Goal: Task Accomplishment & Management: Manage account settings

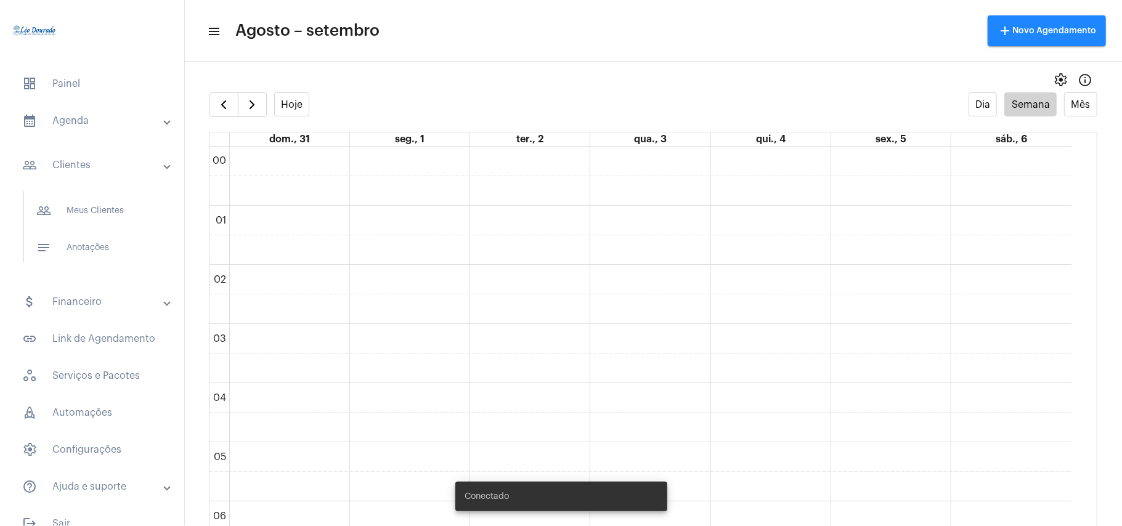
scroll to position [355, 0]
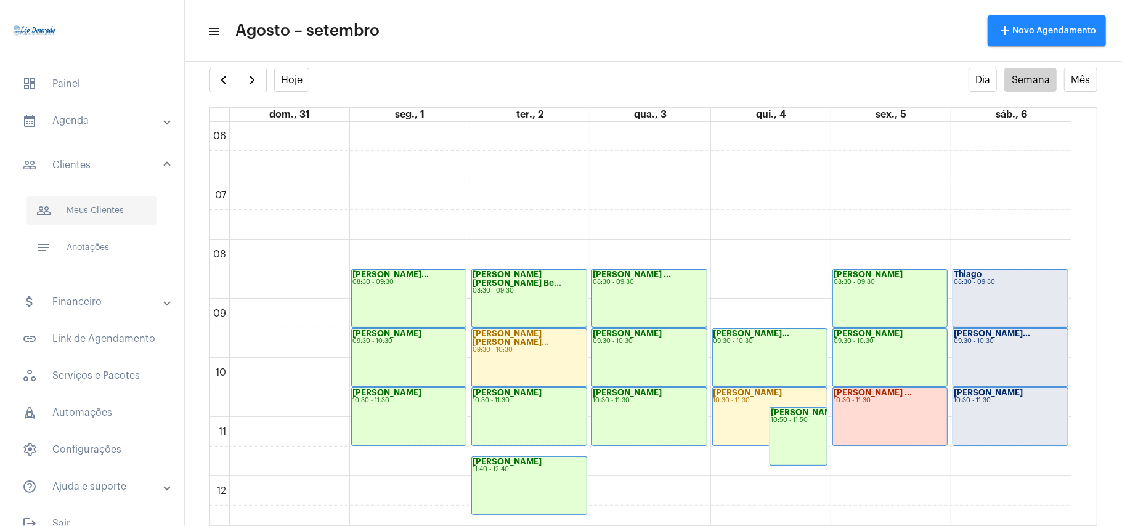
click at [89, 208] on span "people_outline Meus Clientes" at bounding box center [91, 211] width 130 height 30
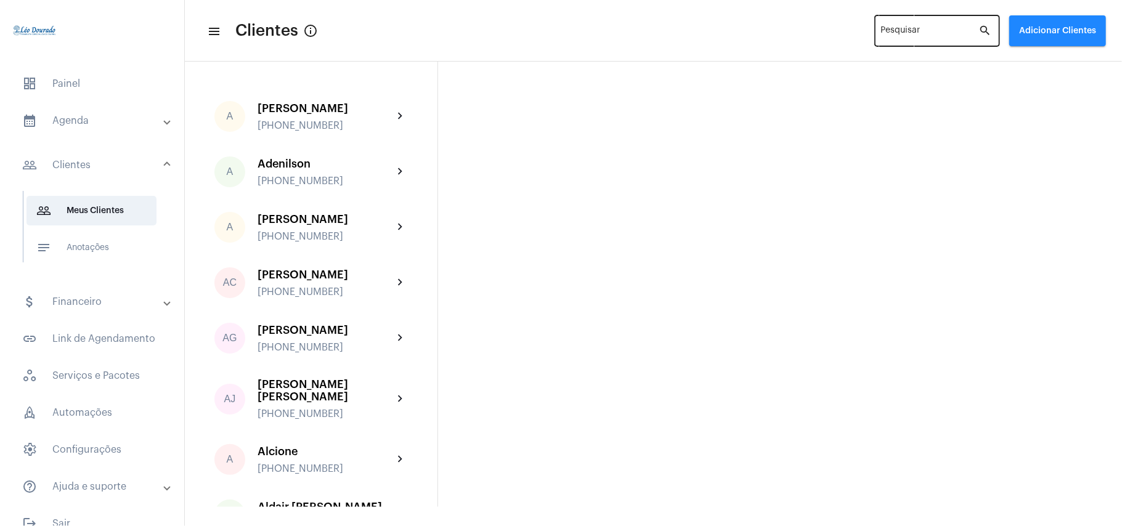
click at [899, 28] on input "Pesquisar" at bounding box center [930, 33] width 98 height 10
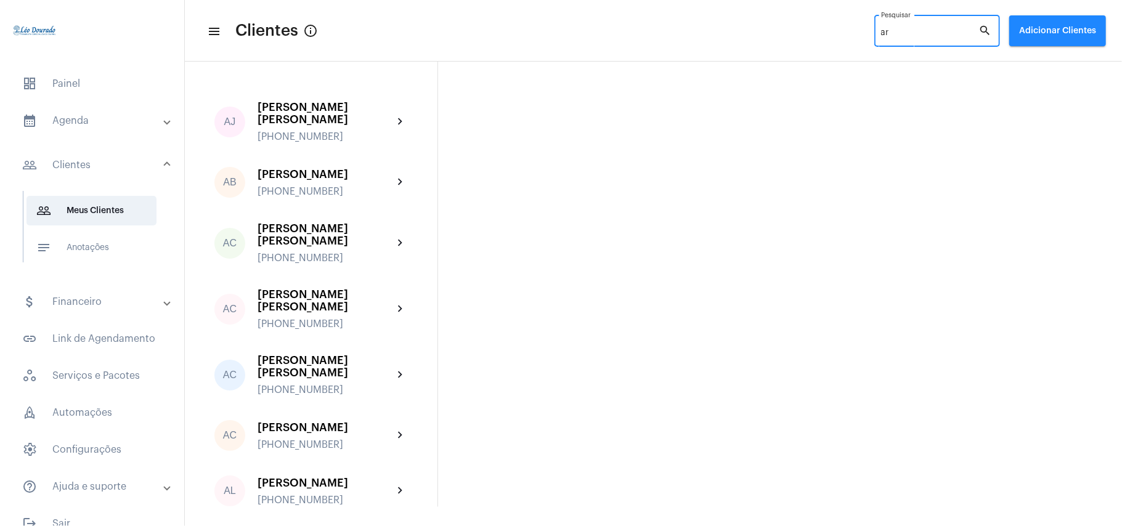
type input "arl"
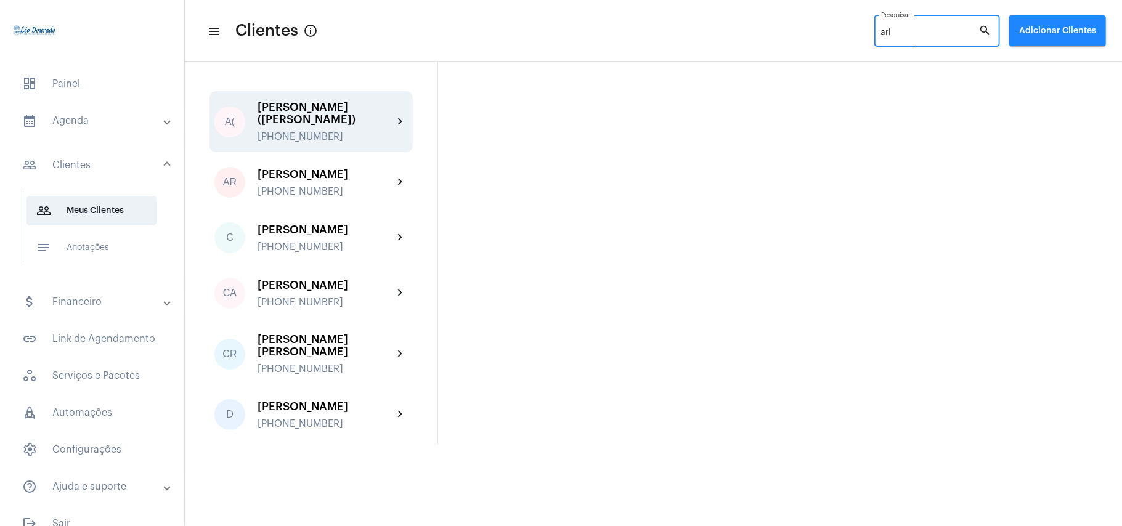
click at [262, 111] on div "[PERSON_NAME] ([PERSON_NAME])" at bounding box center [325, 113] width 136 height 25
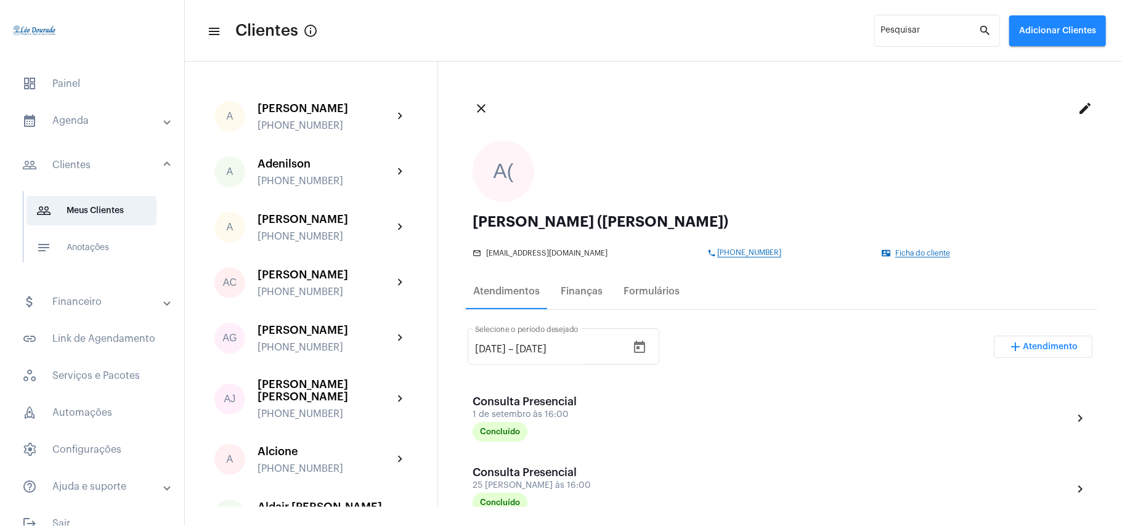
click at [80, 122] on mat-panel-title "calendar_month_outlined Agenda" at bounding box center [93, 120] width 142 height 15
click at [84, 164] on span "calendar_month_outlined Calendário" at bounding box center [91, 171] width 130 height 30
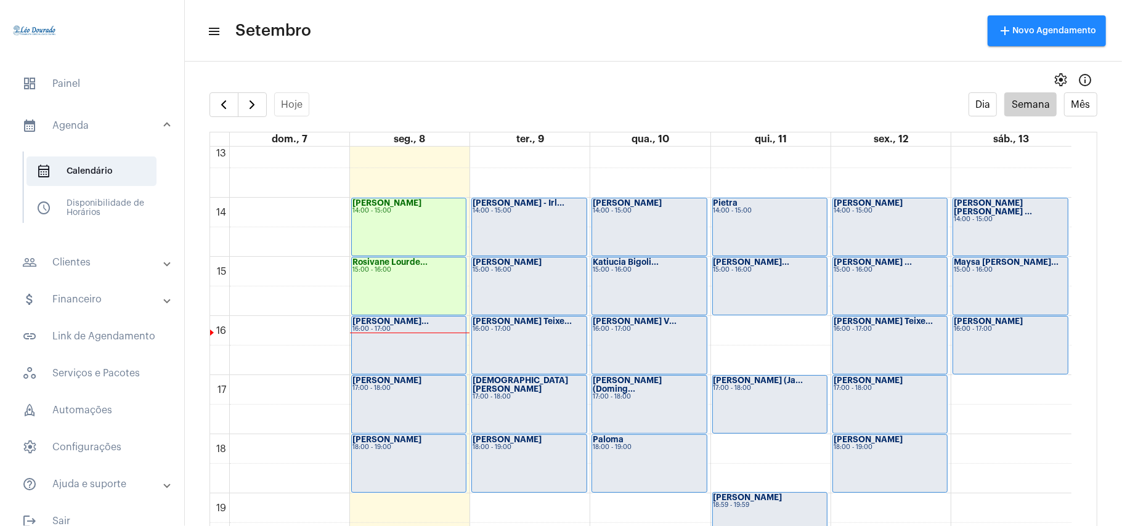
scroll to position [766, 0]
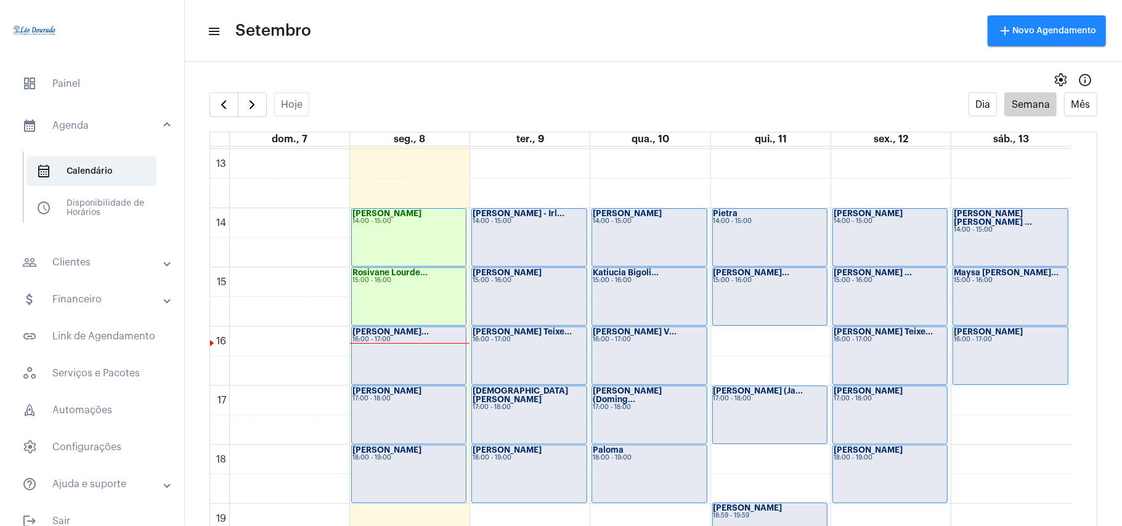
click at [738, 352] on div "00 01 02 03 04 05 06 07 08 09 10 11 12 13 14 15 16 17 18 19 20 21 22 23 [PERSON…" at bounding box center [640, 89] width 861 height 1419
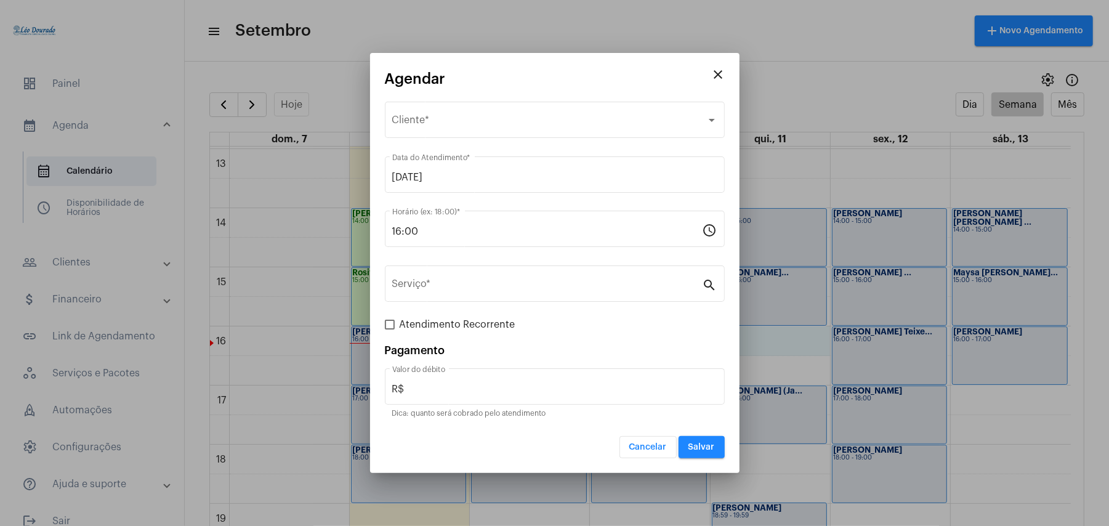
click at [498, 97] on app-create-edit-schedule "close Agendar Selecione o Cliente Cliente * [DATE] Data do Atendimento * 16:00 …" at bounding box center [555, 264] width 340 height 387
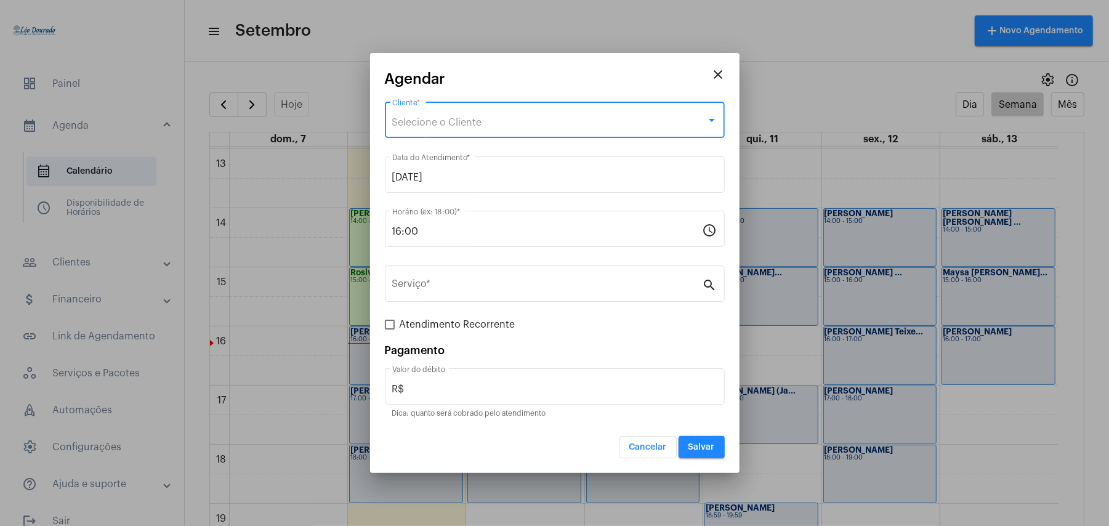
click at [499, 121] on div "Selecione o Cliente" at bounding box center [549, 122] width 314 height 11
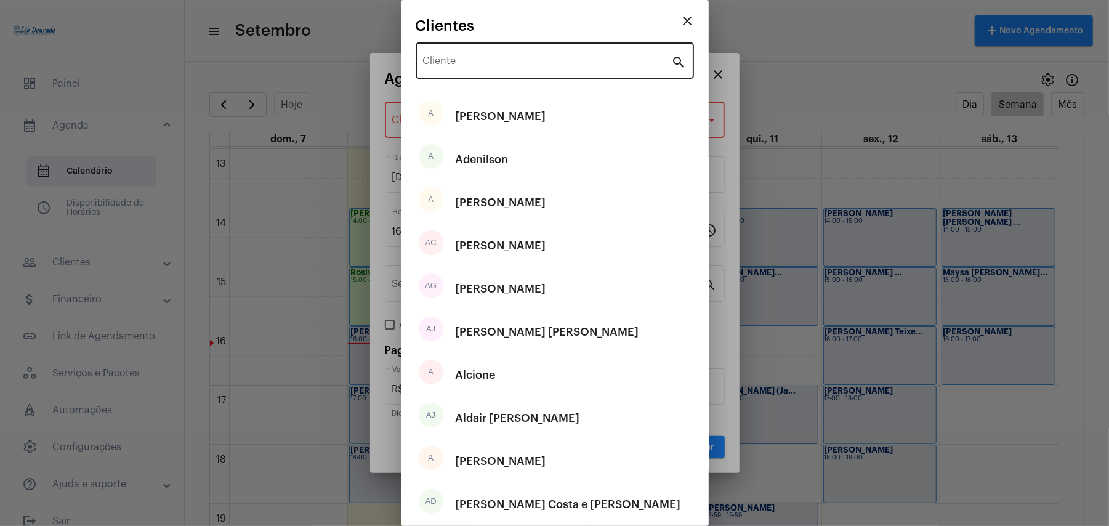
click at [508, 57] on div "Cliente" at bounding box center [547, 59] width 249 height 39
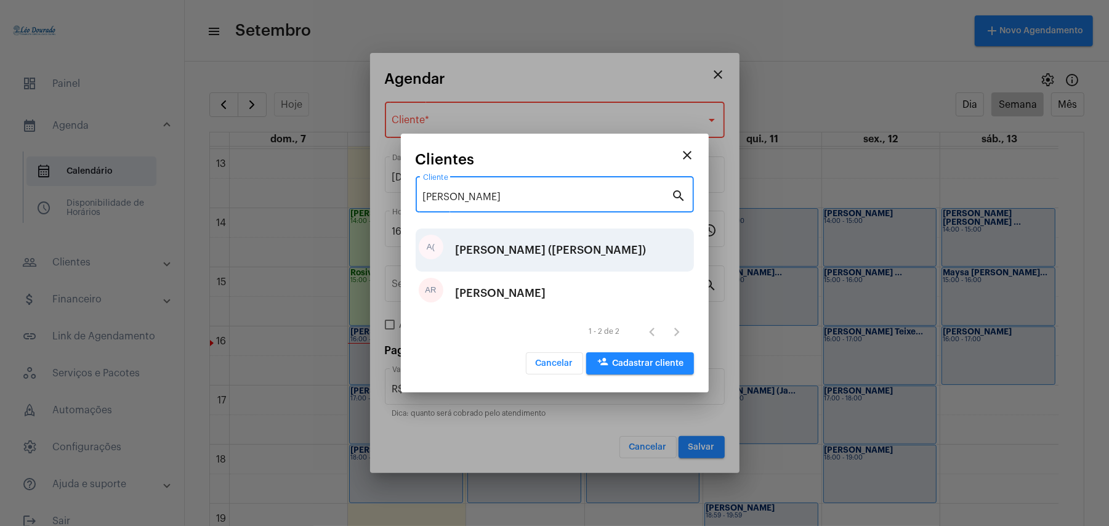
type input "[PERSON_NAME]"
click at [506, 254] on div "[PERSON_NAME] ([PERSON_NAME])" at bounding box center [551, 250] width 191 height 37
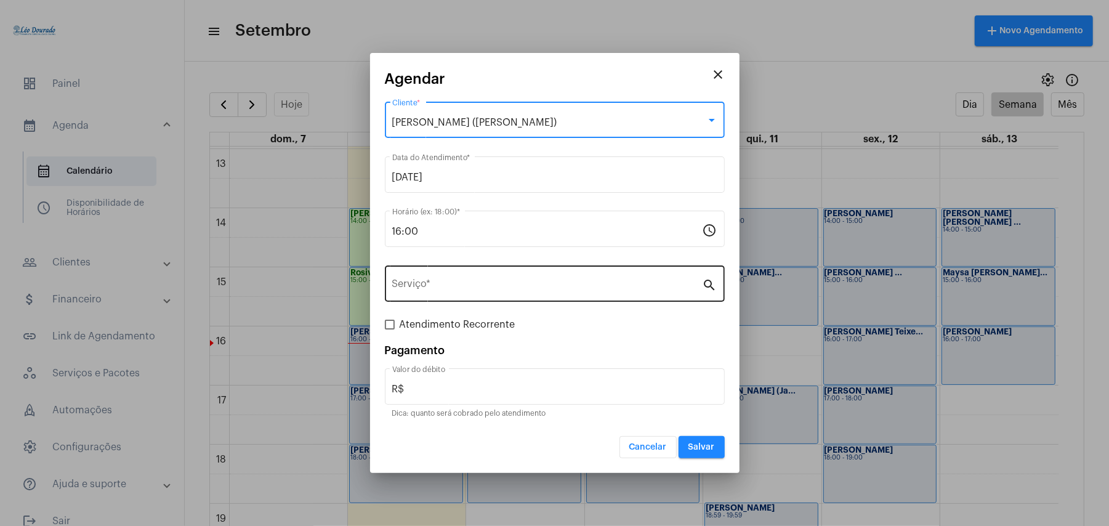
click at [454, 274] on div "Serviço *" at bounding box center [547, 282] width 310 height 39
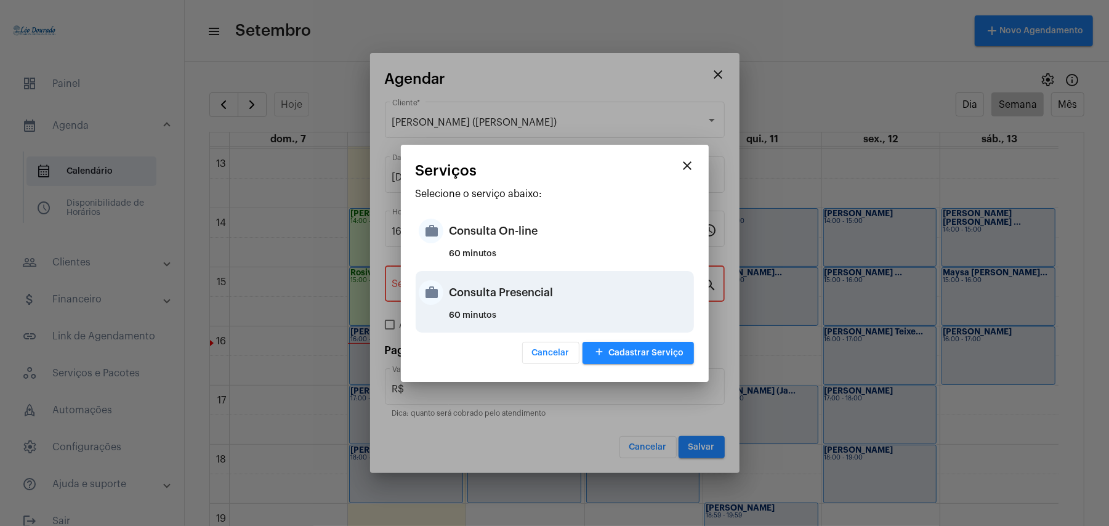
click at [501, 305] on div "Consulta Presencial" at bounding box center [570, 292] width 241 height 37
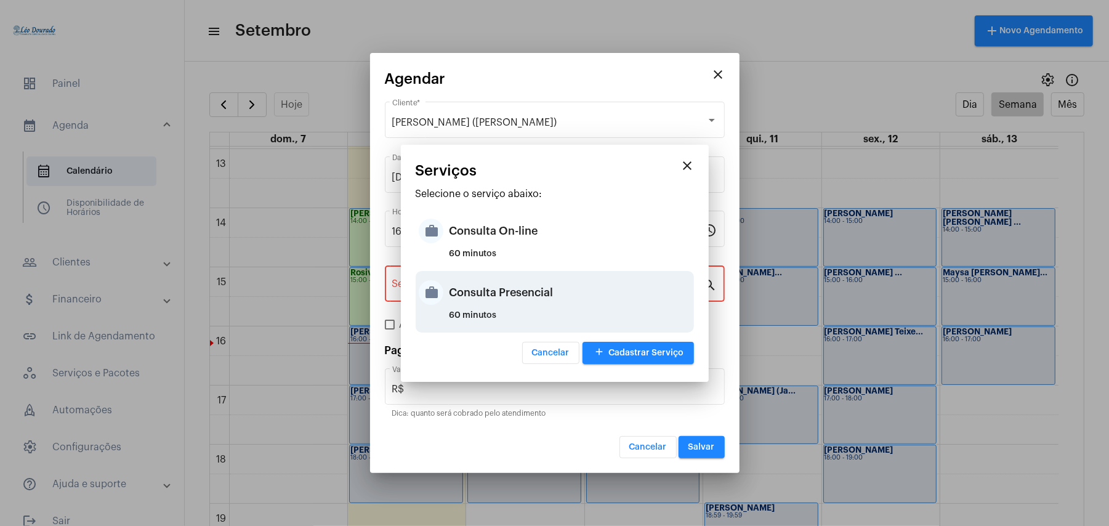
type input "Consulta Presencial"
type input "R$ 150"
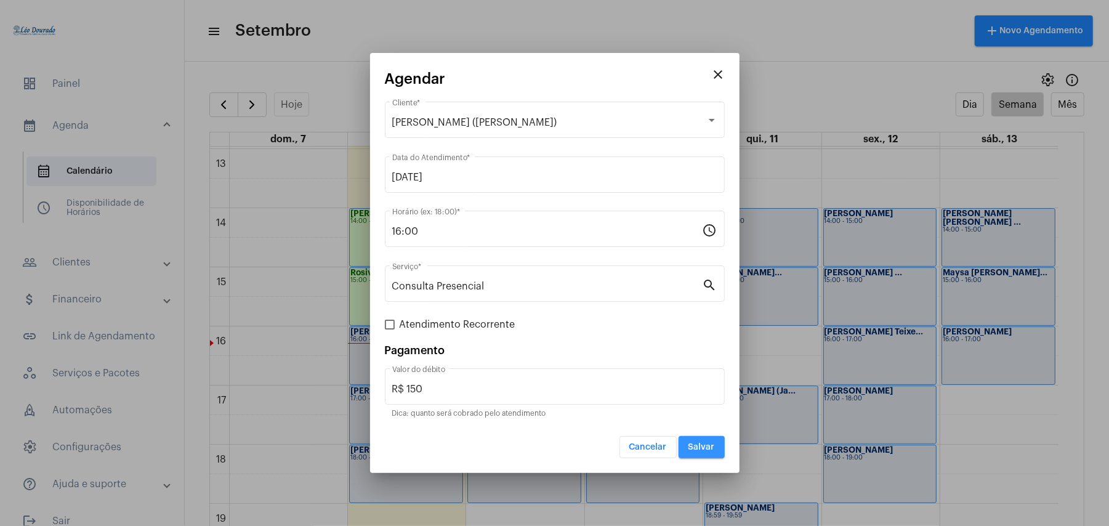
click at [703, 445] on span "Salvar" at bounding box center [702, 447] width 26 height 9
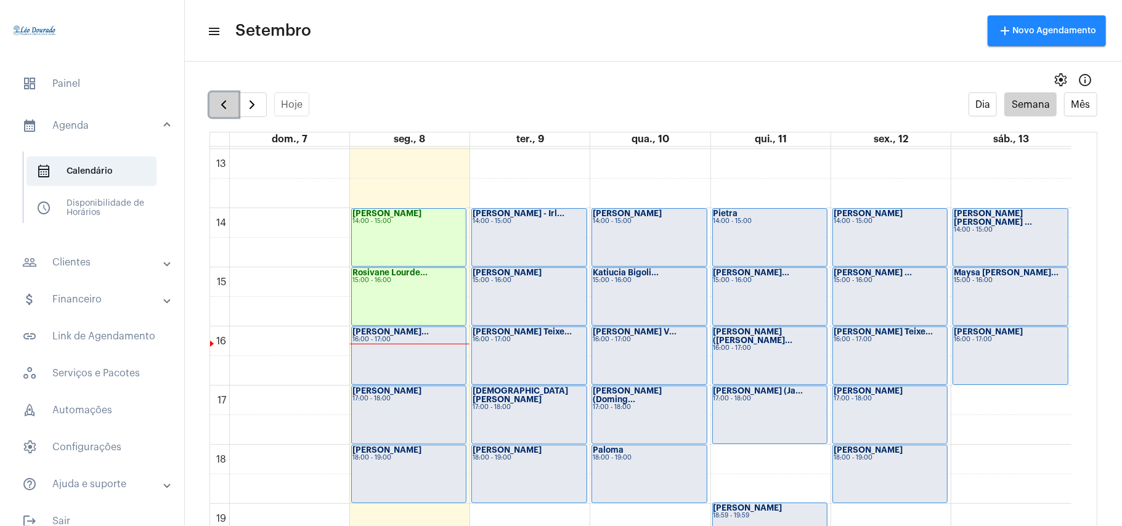
click at [217, 100] on span "button" at bounding box center [223, 104] width 15 height 15
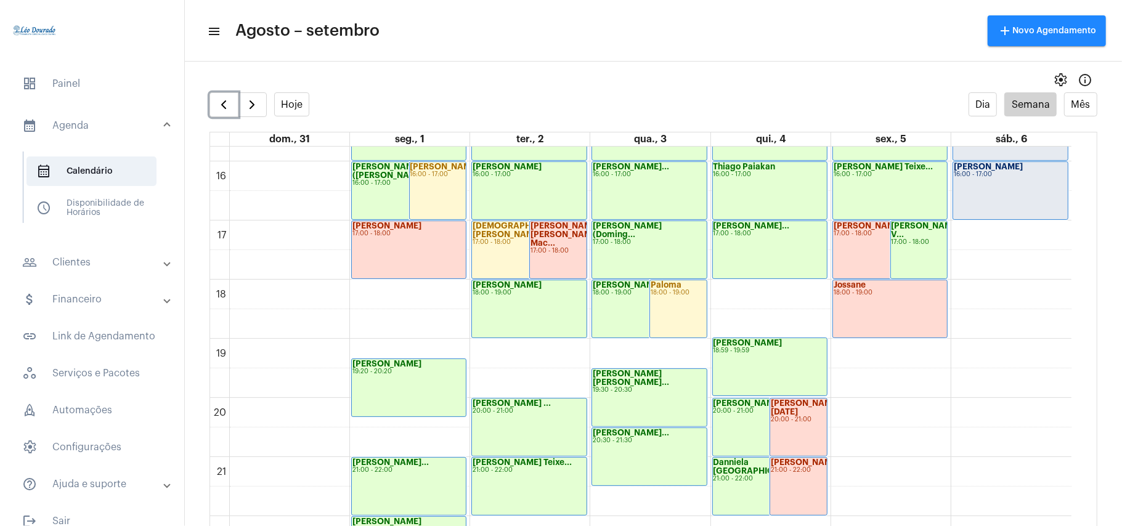
scroll to position [767, 0]
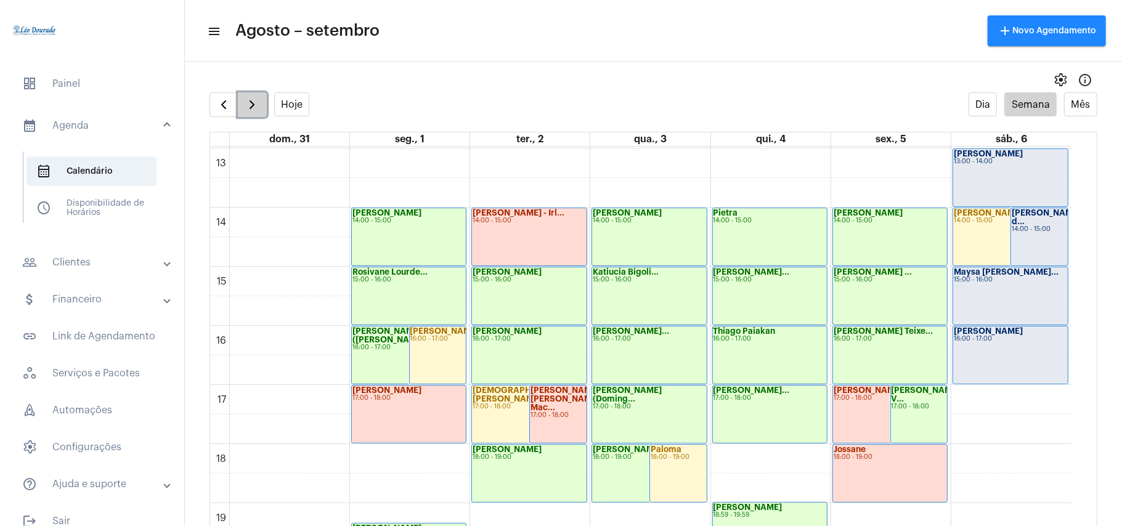
click at [261, 108] on button "button" at bounding box center [252, 104] width 29 height 25
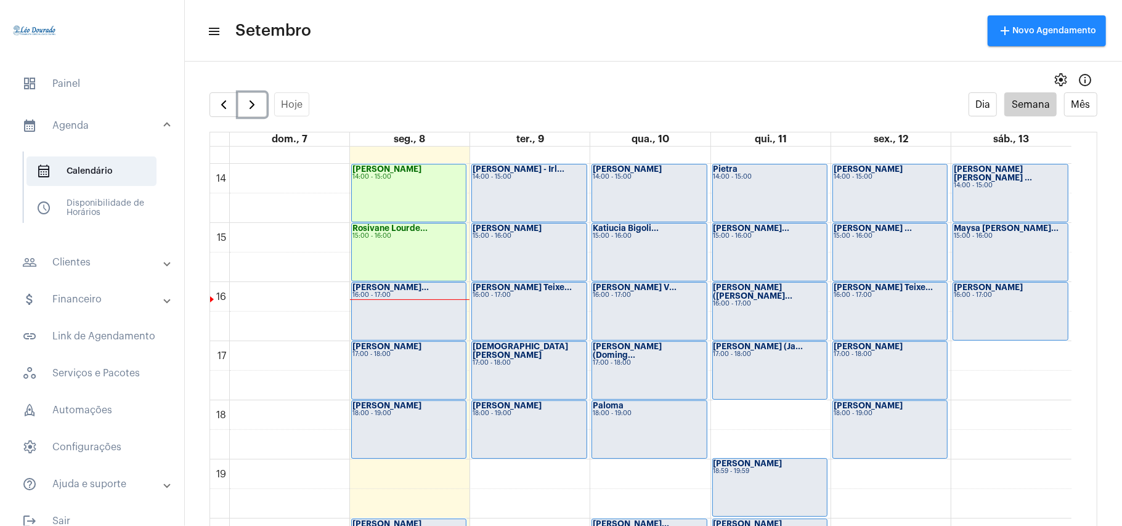
scroll to position [848, 0]
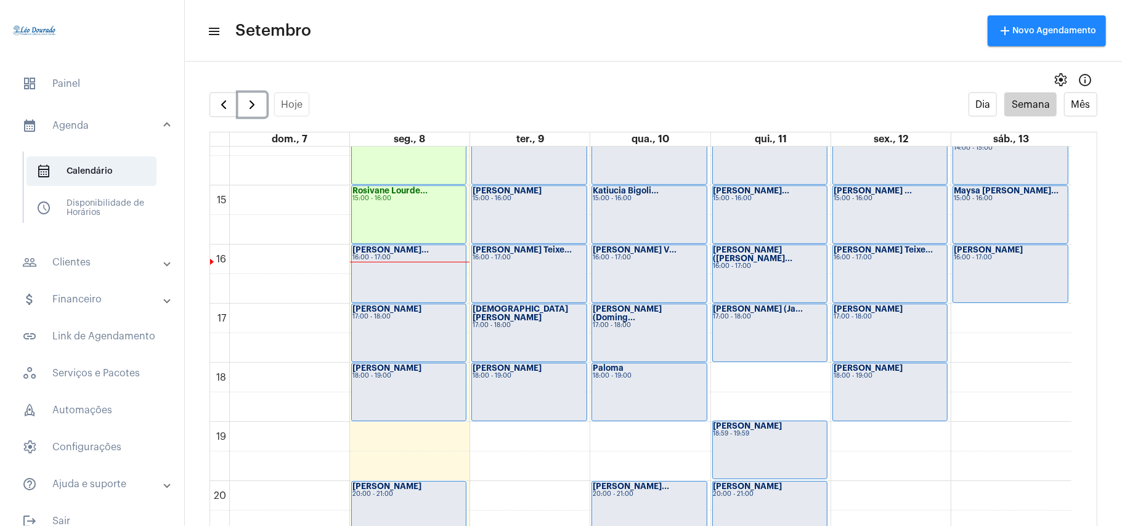
click at [426, 283] on div "[PERSON_NAME]... 16:00 - 17:00" at bounding box center [409, 273] width 114 height 57
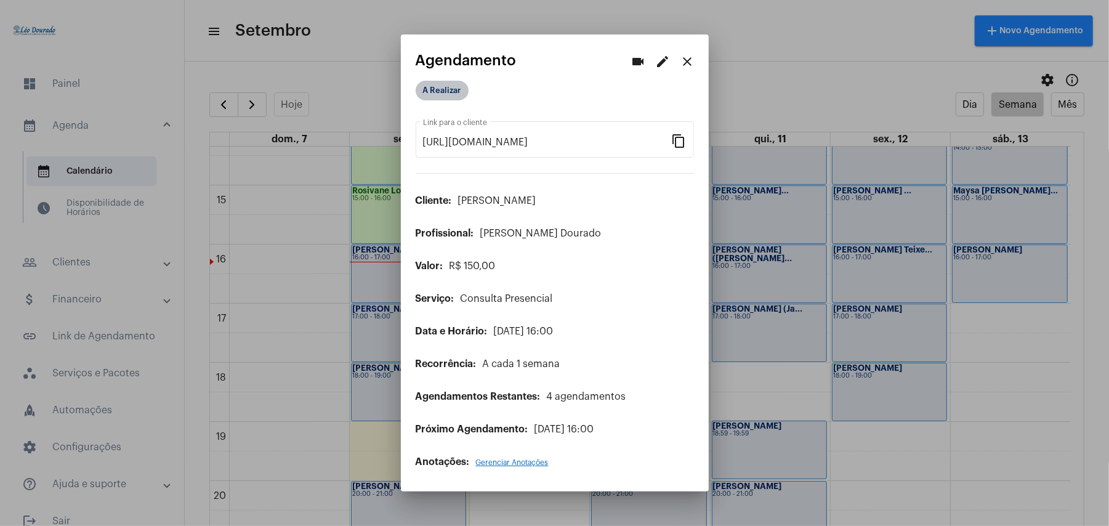
click at [444, 97] on mat-chip "A Realizar" at bounding box center [442, 91] width 53 height 20
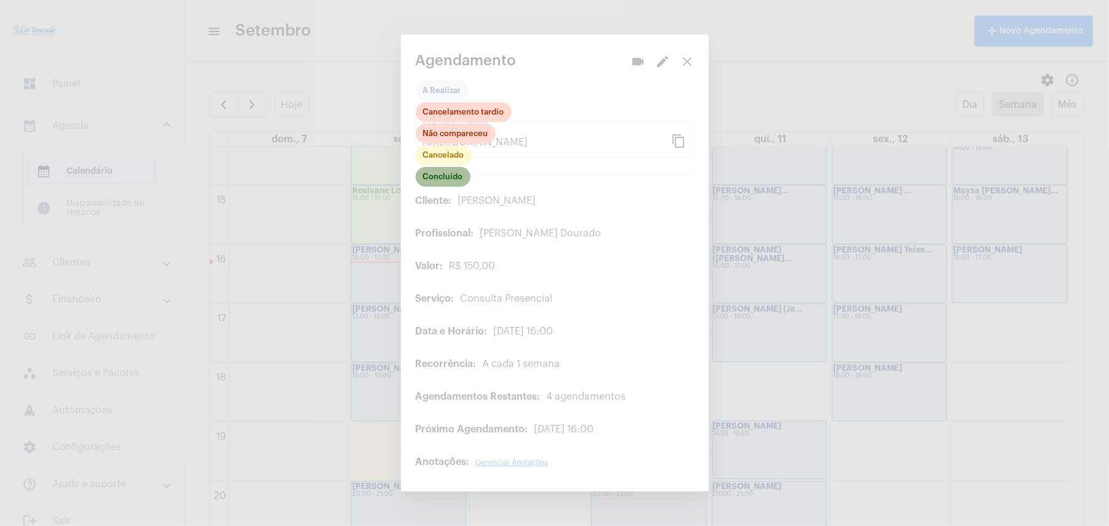
click at [439, 180] on mat-chip "Concluído" at bounding box center [443, 177] width 55 height 20
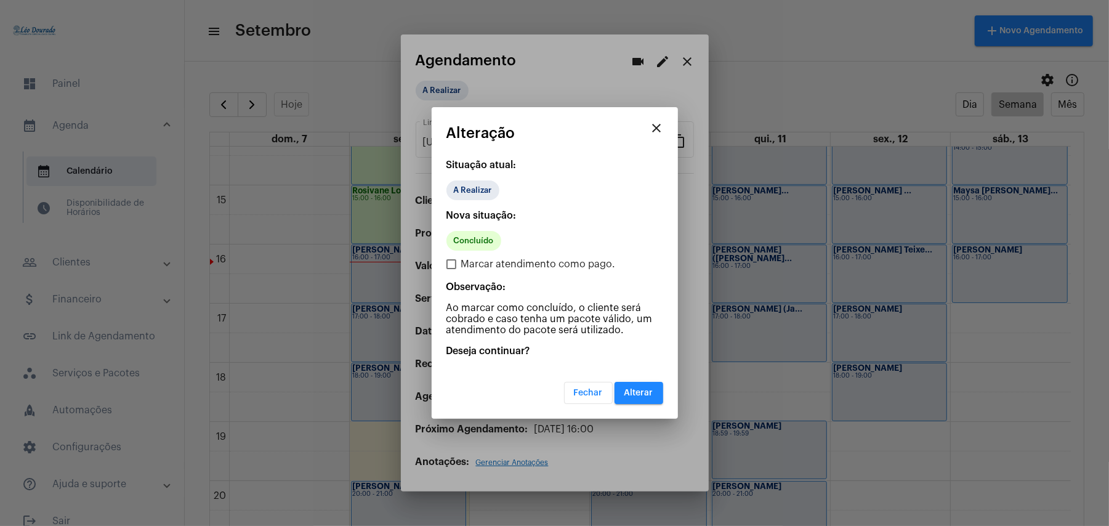
click at [456, 270] on label "Marcar atendimento como pago." at bounding box center [531, 264] width 169 height 15
click at [451, 270] on input "Marcar atendimento como pago." at bounding box center [451, 269] width 1 height 1
checkbox input "true"
click at [642, 395] on span "Alterar" at bounding box center [639, 393] width 29 height 9
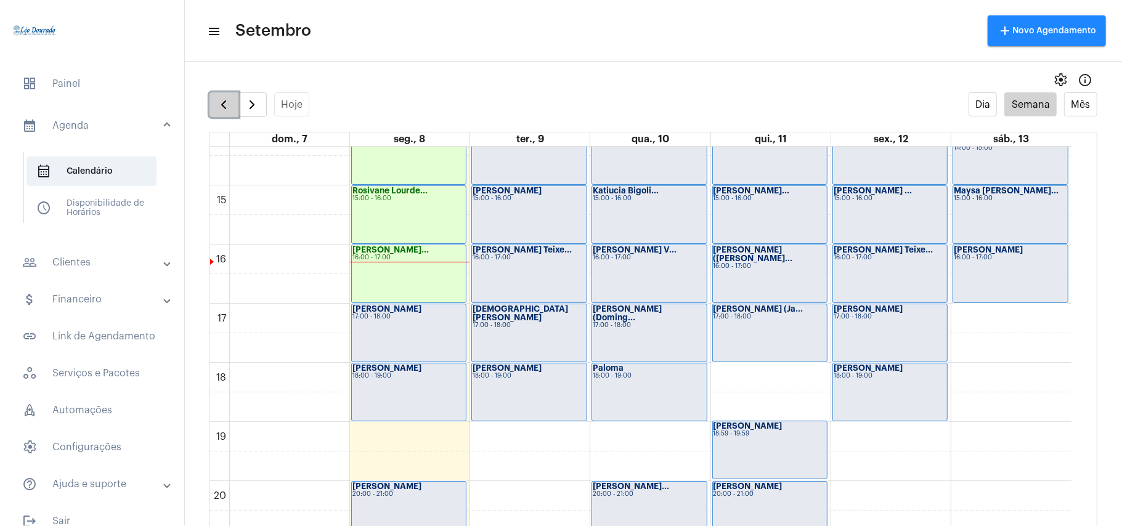
click at [219, 106] on span "button" at bounding box center [223, 104] width 15 height 15
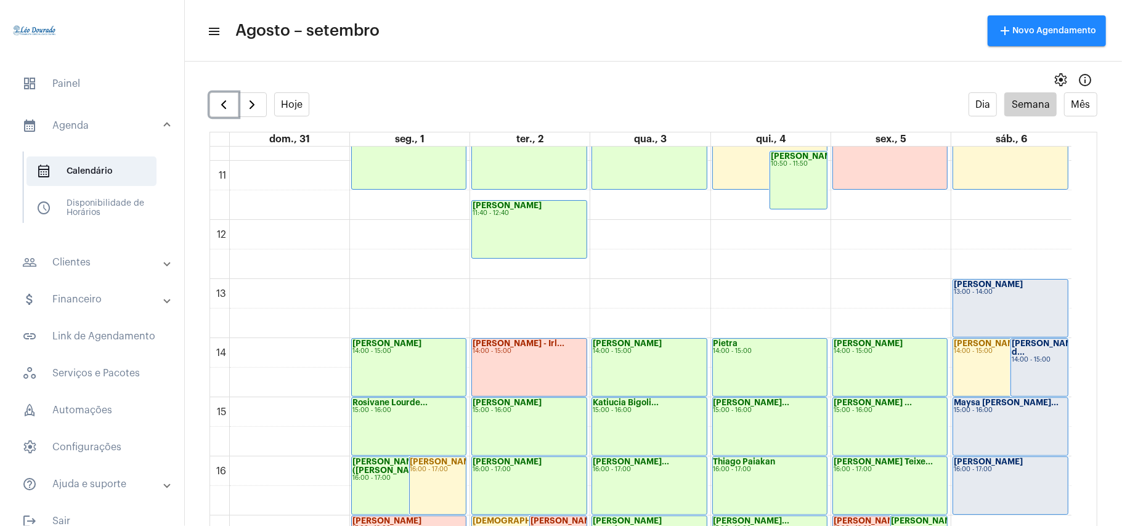
scroll to position [685, 0]
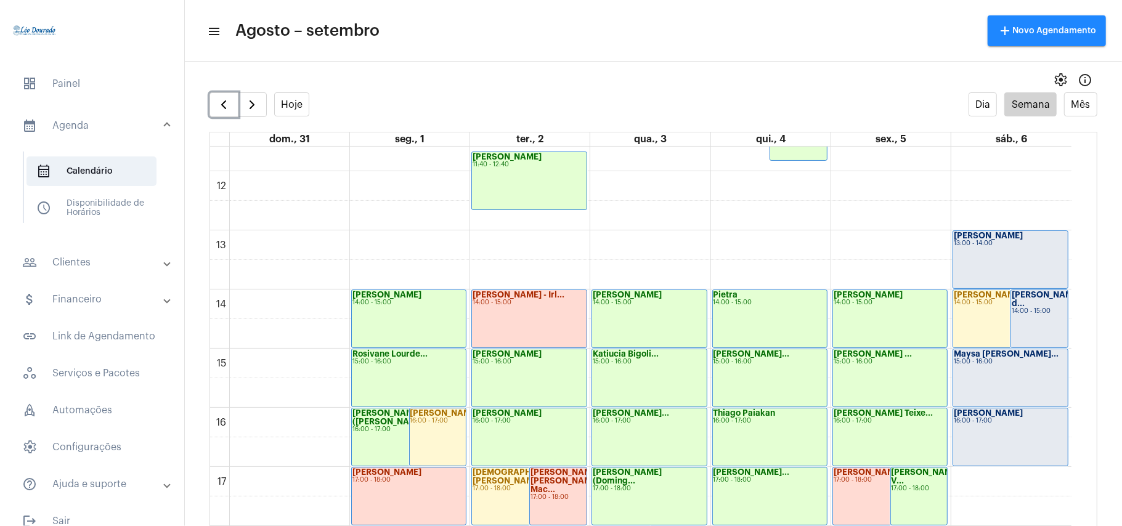
click at [1025, 272] on div "[PERSON_NAME] 14:00 - 15:00 [PERSON_NAME] 14:00 - 15:00 Thiago 08:30 - 09:30 [P…" at bounding box center [1011, 171] width 120 height 1419
click at [1019, 254] on div "[PERSON_NAME] 13:00 - 14:00" at bounding box center [1010, 259] width 115 height 57
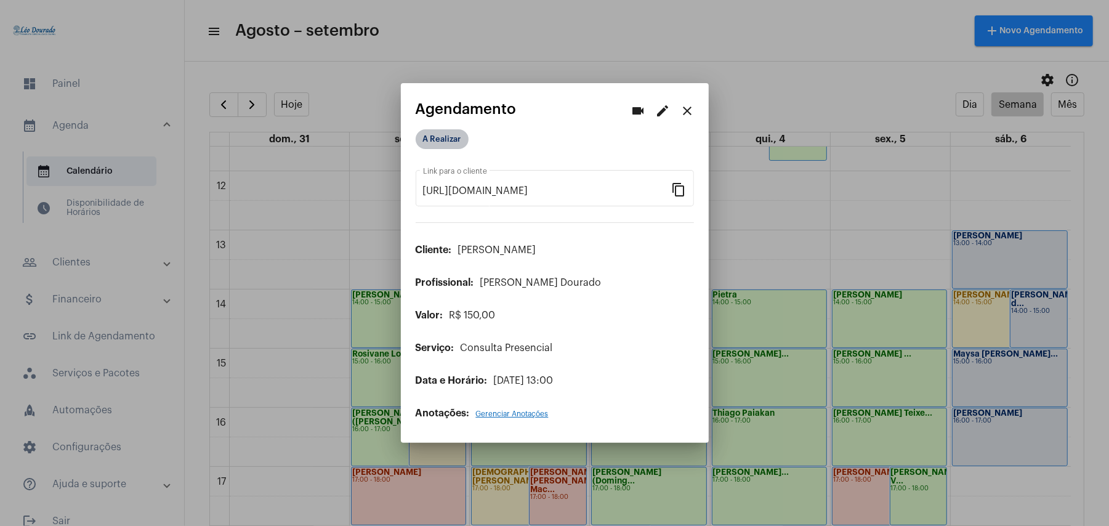
click at [458, 143] on mat-chip "A Realizar" at bounding box center [442, 139] width 53 height 20
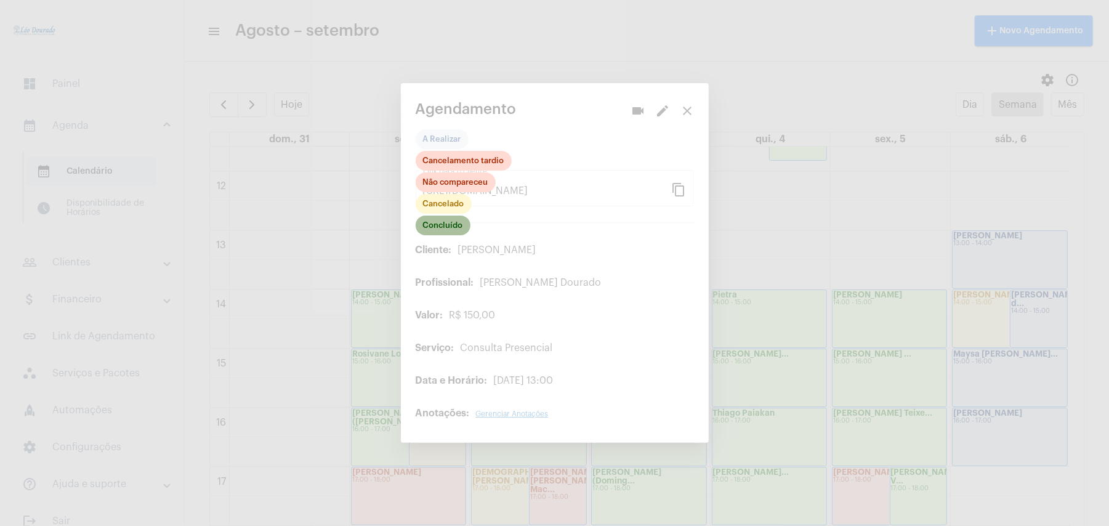
click at [446, 228] on mat-chip "Concluído" at bounding box center [443, 226] width 55 height 20
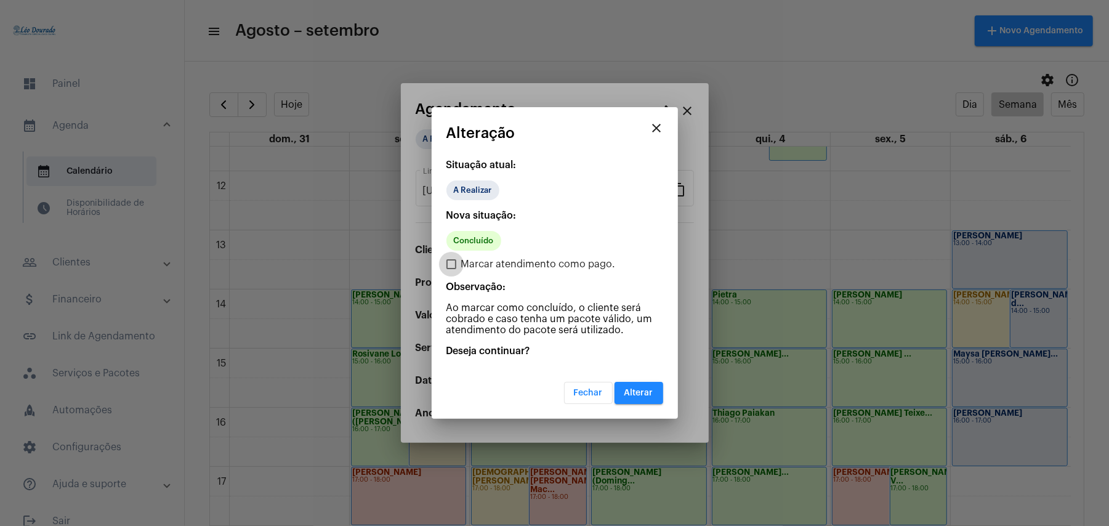
click at [466, 264] on span "Marcar atendimento como pago." at bounding box center [538, 264] width 155 height 15
click at [451, 269] on input "Marcar atendimento como pago." at bounding box center [451, 269] width 1 height 1
checkbox input "true"
click at [638, 386] on button "Alterar" at bounding box center [639, 393] width 49 height 22
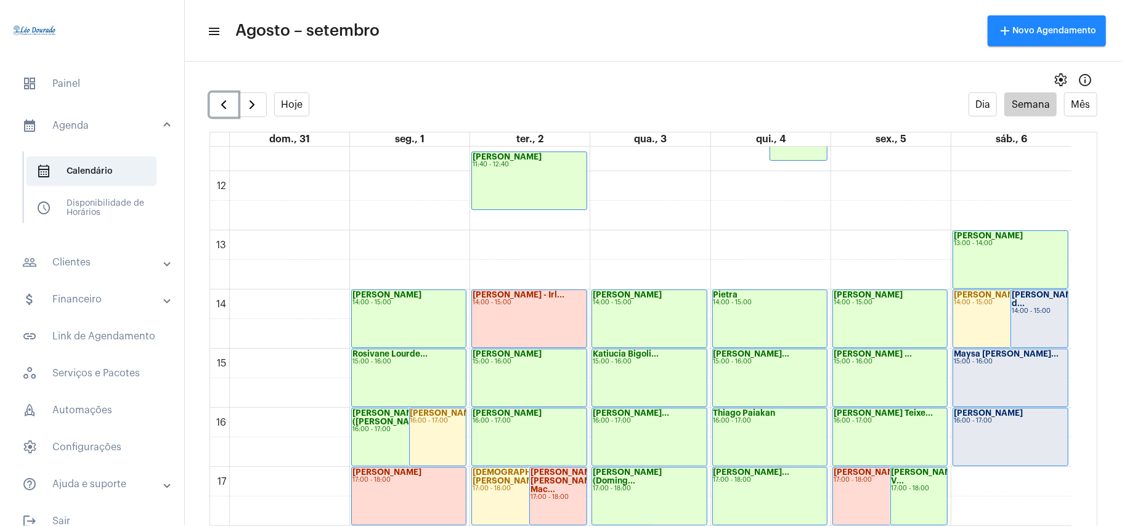
click at [997, 452] on div "[PERSON_NAME] 16:00 - 17:00" at bounding box center [1010, 436] width 115 height 57
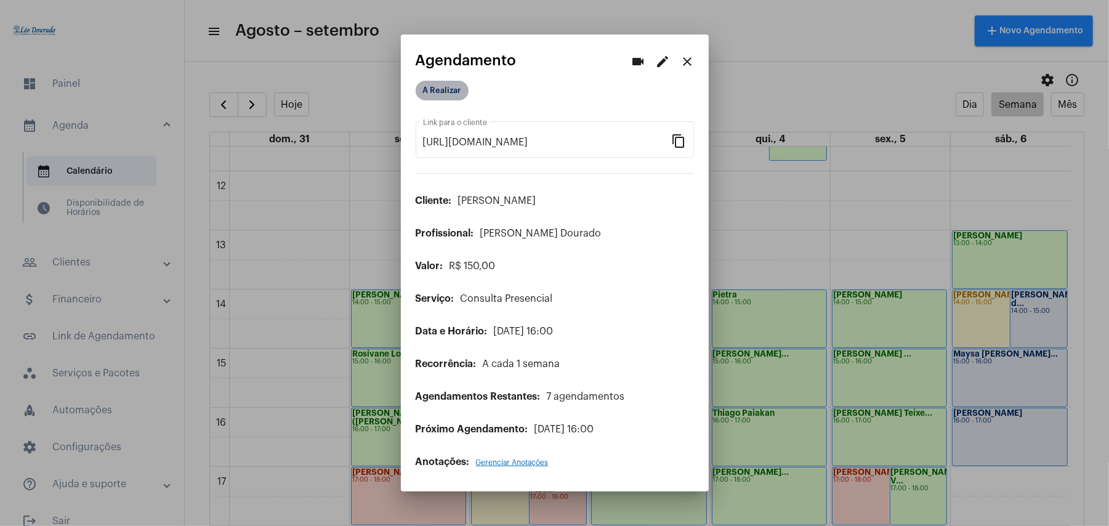
click at [442, 89] on mat-chip "A Realizar" at bounding box center [442, 91] width 53 height 20
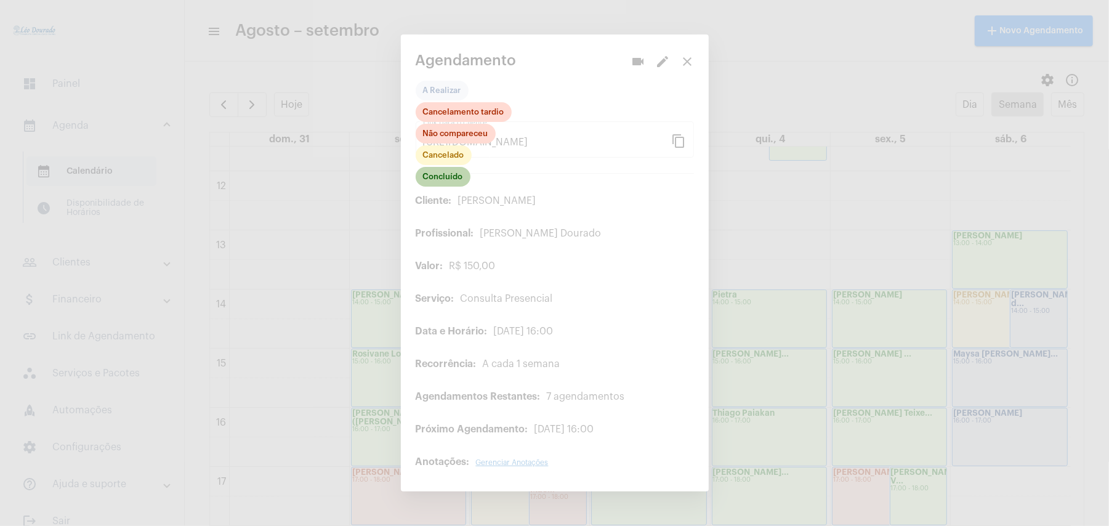
click at [442, 175] on mat-chip "Concluído" at bounding box center [443, 177] width 55 height 20
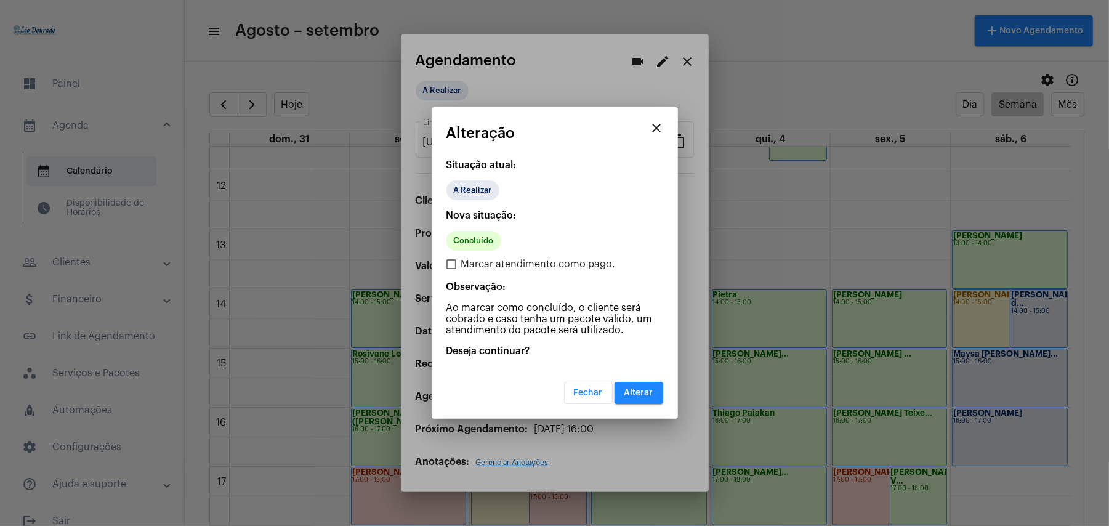
click at [461, 271] on label "Marcar atendimento como pago." at bounding box center [531, 264] width 169 height 15
click at [451, 270] on input "Marcar atendimento como pago." at bounding box center [451, 269] width 1 height 1
checkbox input "true"
click at [628, 392] on span "Alterar" at bounding box center [639, 393] width 29 height 9
